Goal: Feedback & Contribution: Contribute content

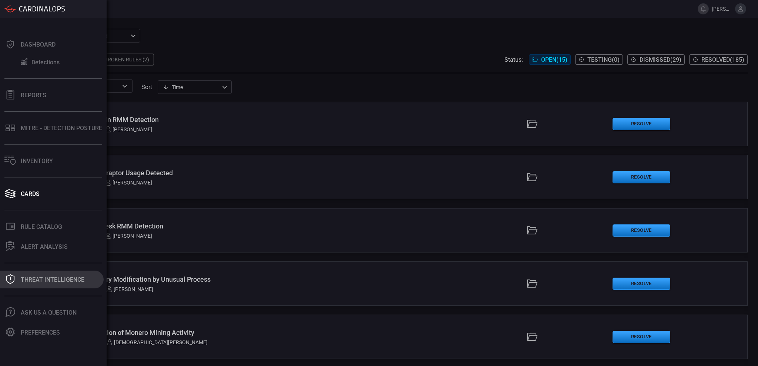
click at [59, 288] on button "Threat Intelligence" at bounding box center [52, 280] width 104 height 18
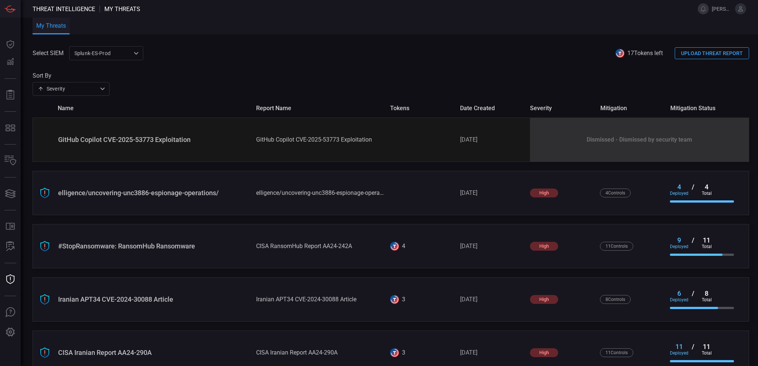
click at [707, 52] on button "UPLOAD THREAT REPORT" at bounding box center [712, 53] width 74 height 12
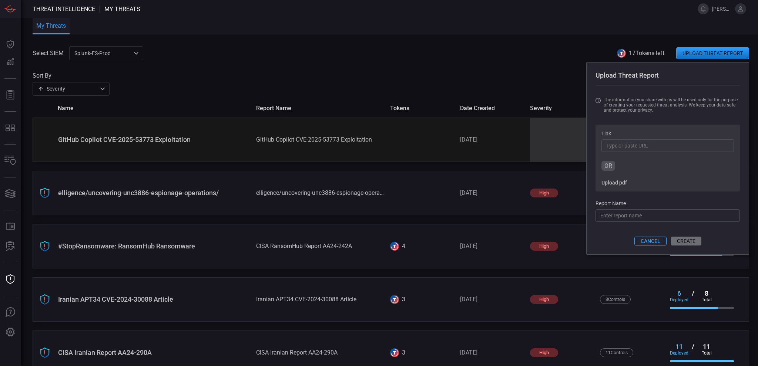
click at [605, 184] on button "Upload pdf" at bounding box center [614, 183] width 26 height 6
drag, startPoint x: 629, startPoint y: 218, endPoint x: 506, endPoint y: 212, distance: 123.4
click at [506, 212] on div "Select SIEM Splunk-ES-Prod 0faf634c-0f6c-403d-9a98-5f25c84e76aa ​ 17 Tokens lef…" at bounding box center [395, 206] width 725 height 320
paste input "CVE-2025-61882"
type input "ThreatIntel: Cl0p Oracle CVE-2025-61882 Zero Day"
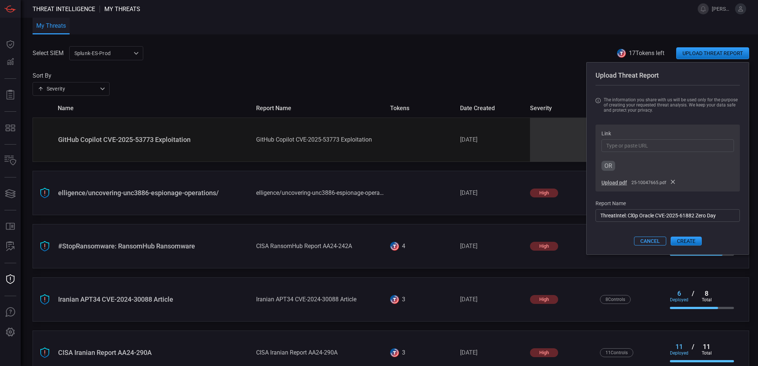
click at [680, 239] on button "CREATE" at bounding box center [686, 241] width 31 height 9
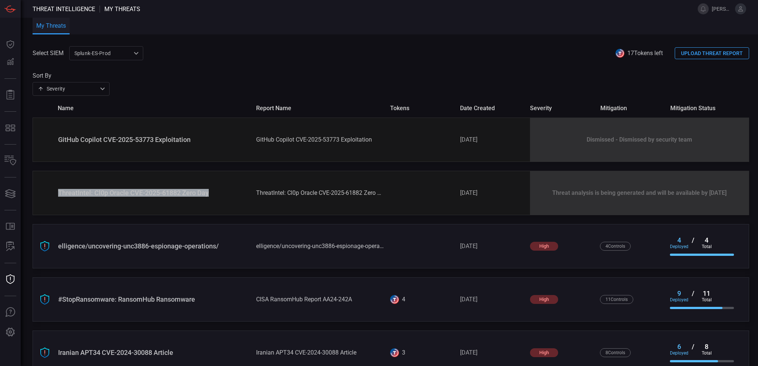
drag, startPoint x: 55, startPoint y: 194, endPoint x: 211, endPoint y: 197, distance: 155.8
click at [211, 197] on div "ThreatIntel: Cl0p Oracle CVE-2025-61882 Zero Day ThreatIntel: Cl0p Oracle CVE-2…" at bounding box center [391, 193] width 716 height 44
copy div "ThreatIntel: Cl0p Oracle CVE-2025-61882 Zero Day"
